Goal: Communication & Community: Share content

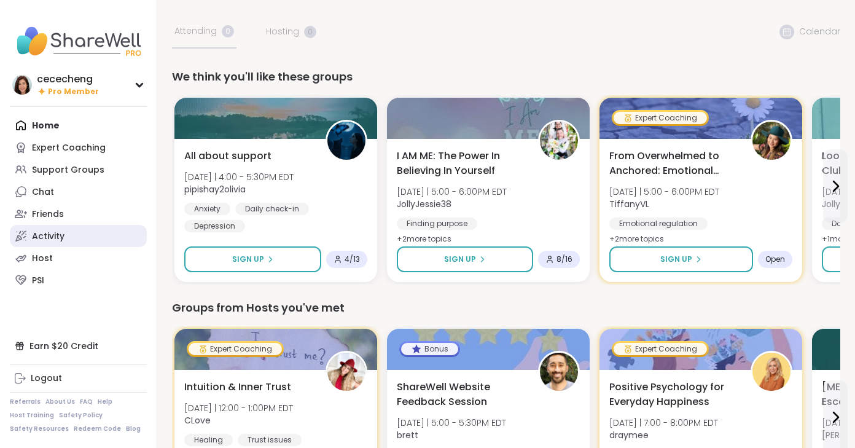
click at [51, 233] on div "Activity" at bounding box center [48, 236] width 33 height 12
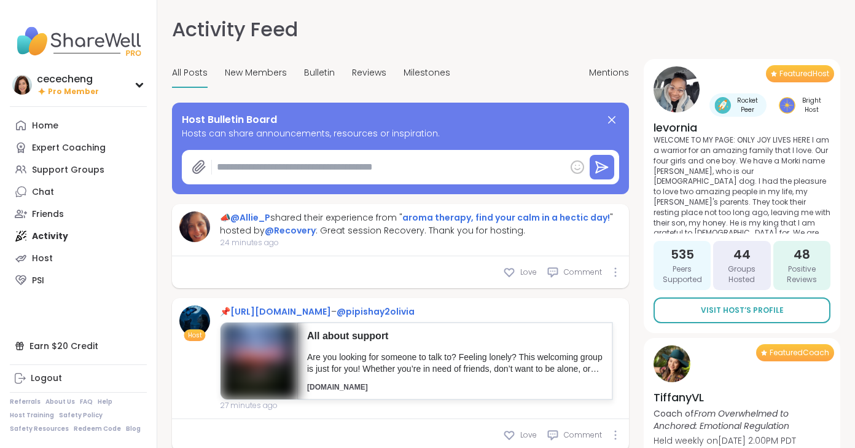
click at [579, 166] on icon at bounding box center [577, 167] width 15 height 15
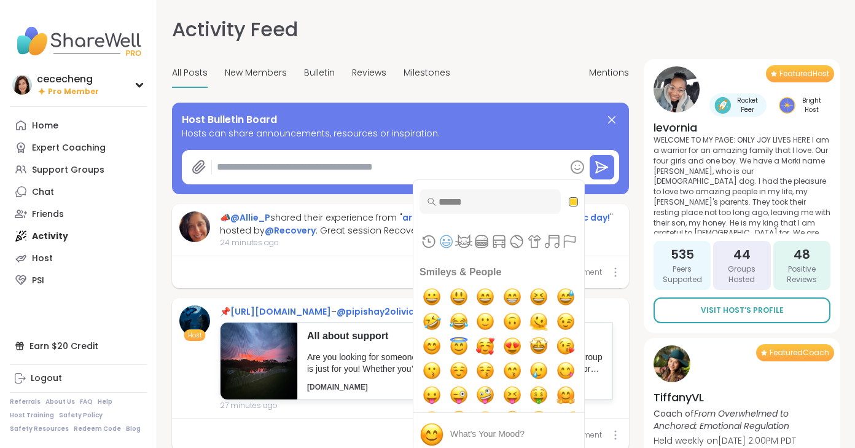
click at [491, 201] on input "Type to search for an emoji" at bounding box center [490, 201] width 141 height 25
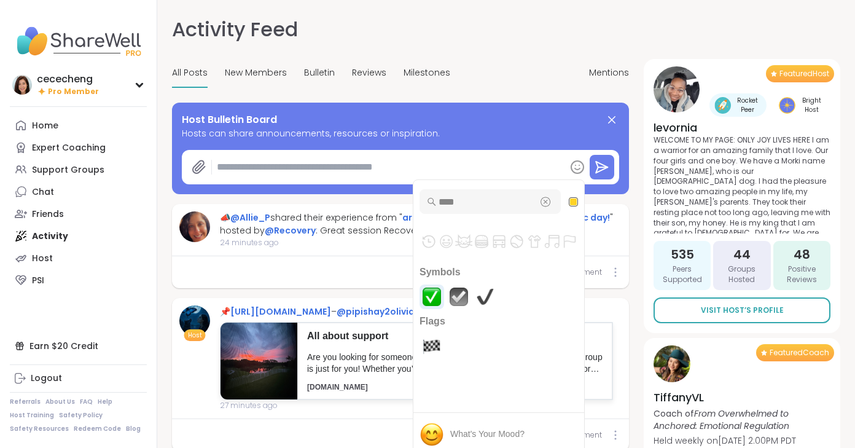
type input "****"
click at [426, 298] on img "white check mark" at bounding box center [432, 296] width 25 height 25
type textarea "*"
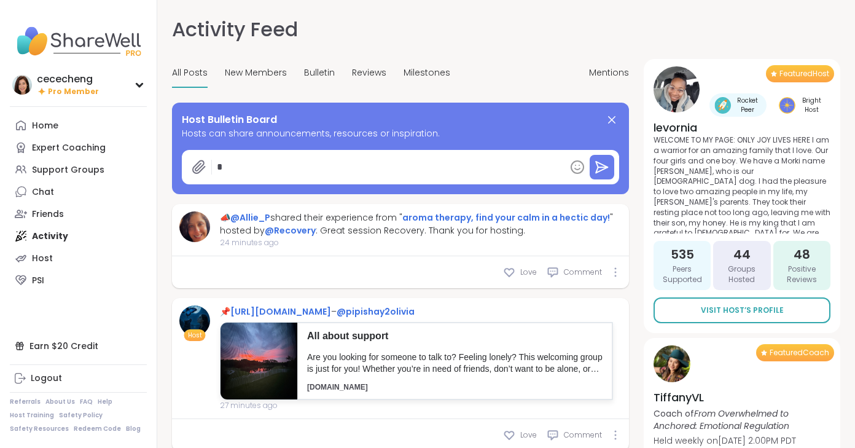
drag, startPoint x: 228, startPoint y: 167, endPoint x: 214, endPoint y: 167, distance: 14.1
click at [214, 167] on textarea "*" at bounding box center [388, 167] width 353 height 25
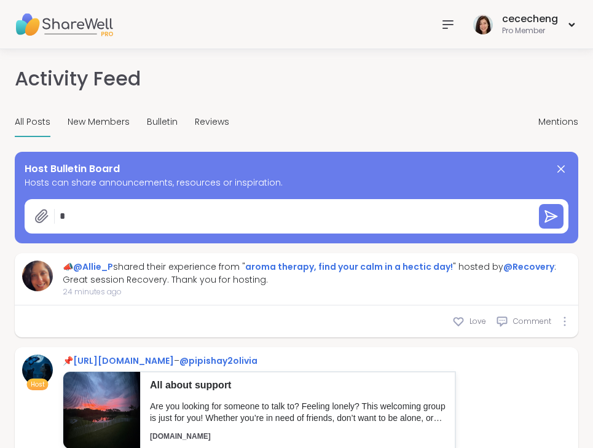
click at [107, 218] on textarea "*" at bounding box center [292, 216] width 474 height 25
type textarea "*"
click at [120, 215] on textarea at bounding box center [292, 216] width 474 height 25
click at [189, 218] on textarea at bounding box center [292, 216] width 474 height 25
click at [169, 222] on textarea at bounding box center [292, 216] width 474 height 25
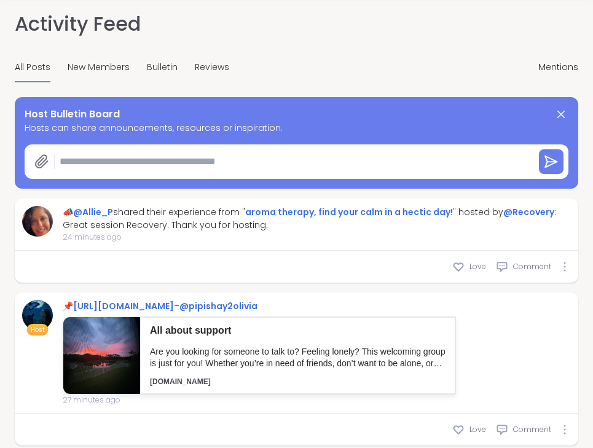
scroll to position [90, 0]
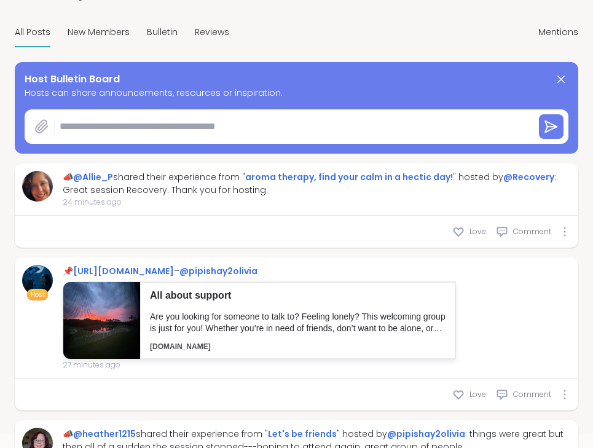
click at [42, 125] on icon at bounding box center [41, 126] width 15 height 15
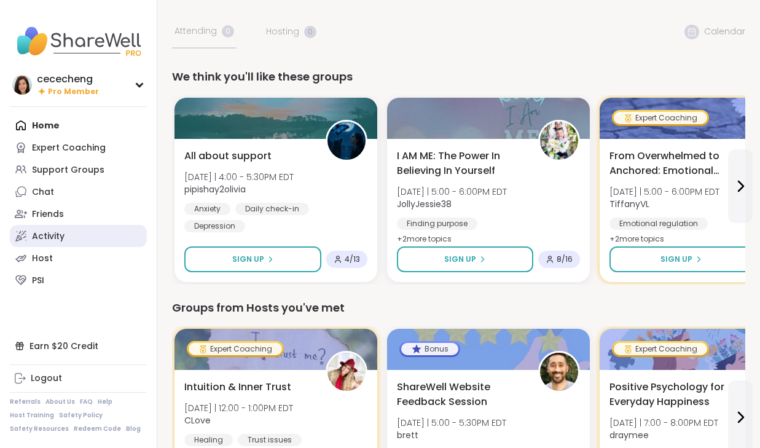
click at [77, 238] on link "Activity" at bounding box center [78, 236] width 137 height 22
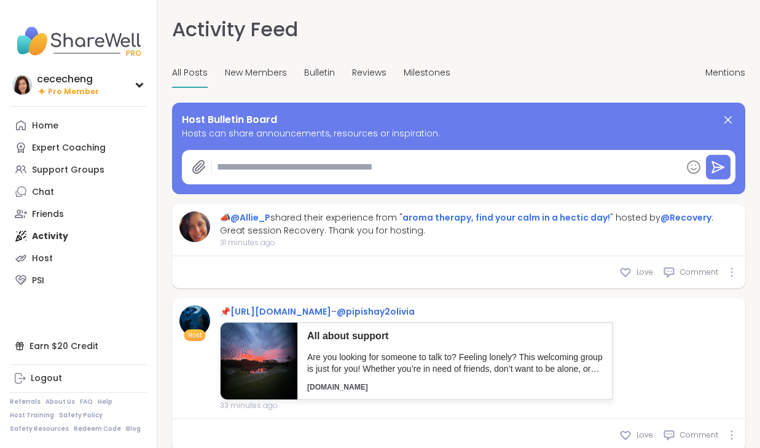
click at [278, 165] on textarea at bounding box center [446, 167] width 469 height 25
click at [592, 163] on icon at bounding box center [693, 167] width 15 height 15
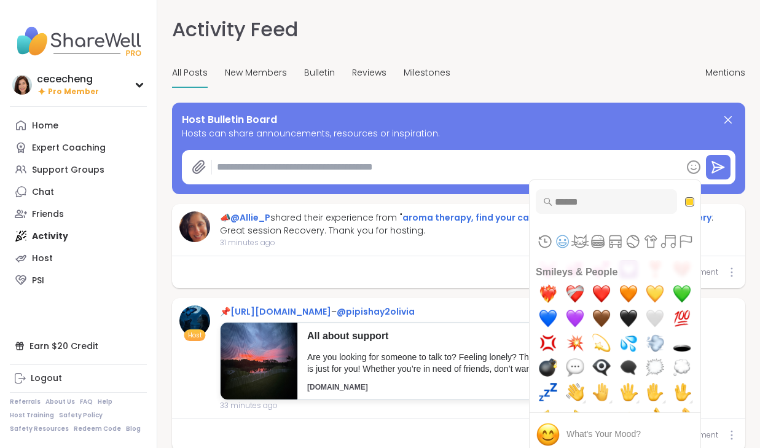
scroll to position [684, 0]
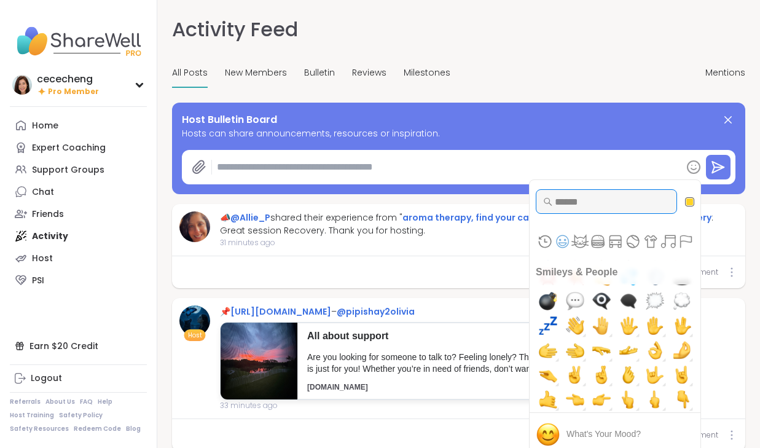
click at [565, 205] on input "Type to search for an emoji" at bounding box center [606, 201] width 141 height 25
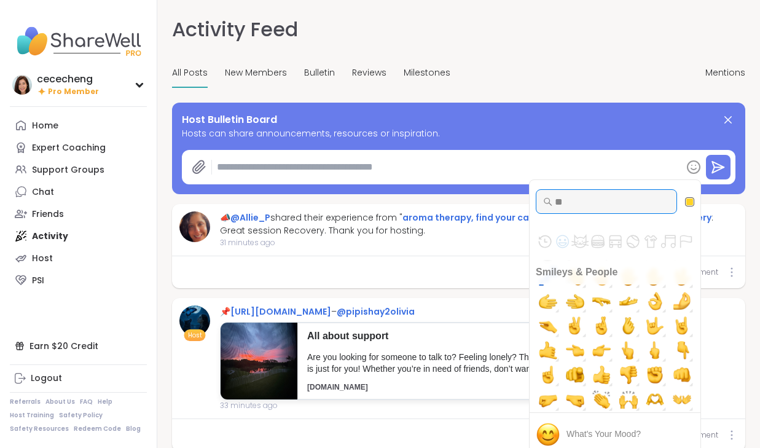
scroll to position [0, 0]
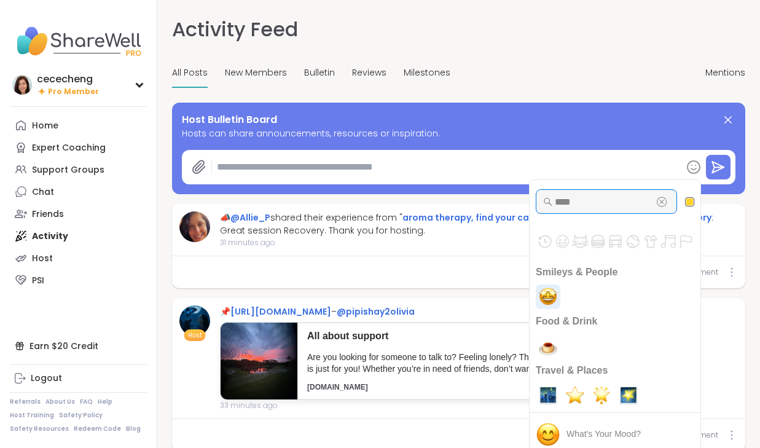
type input "****"
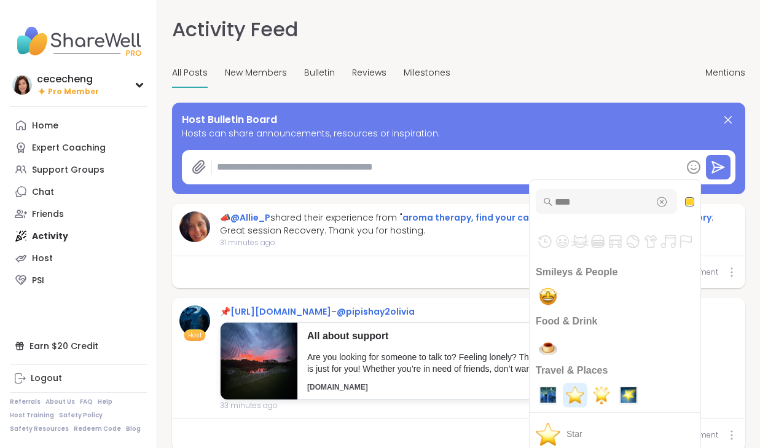
click at [576, 394] on img "star" at bounding box center [575, 395] width 25 height 25
type textarea "*"
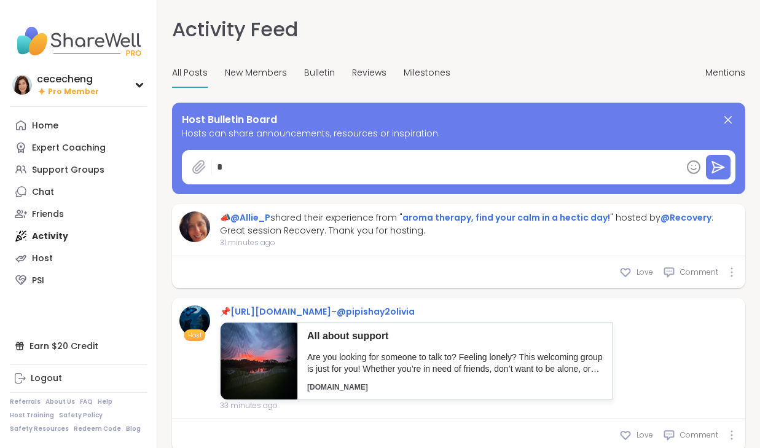
drag, startPoint x: 230, startPoint y: 166, endPoint x: 199, endPoint y: 166, distance: 31.3
click at [199, 166] on div "*" at bounding box center [431, 167] width 499 height 25
